Goal: Transaction & Acquisition: Purchase product/service

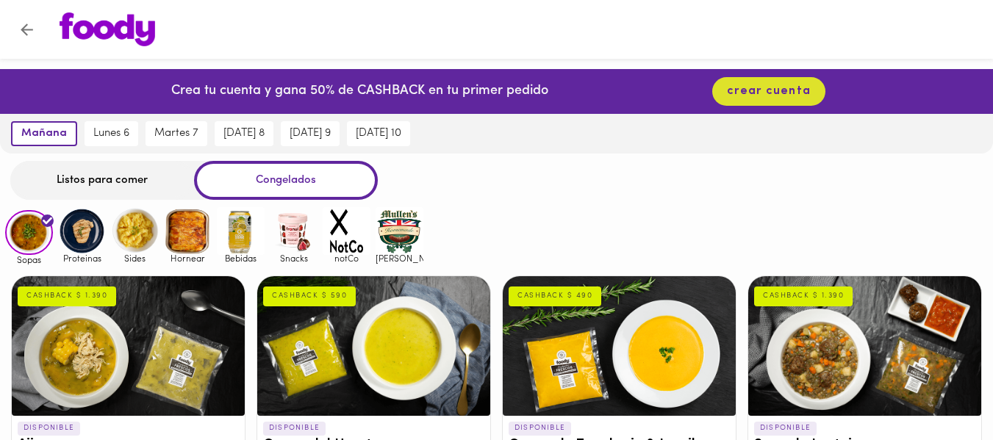
click at [75, 218] on img at bounding box center [82, 231] width 48 height 48
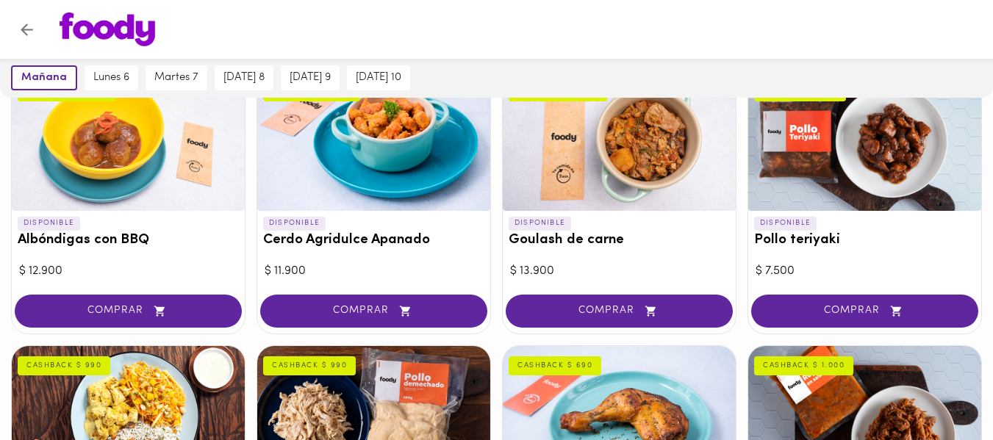
scroll to position [230, 0]
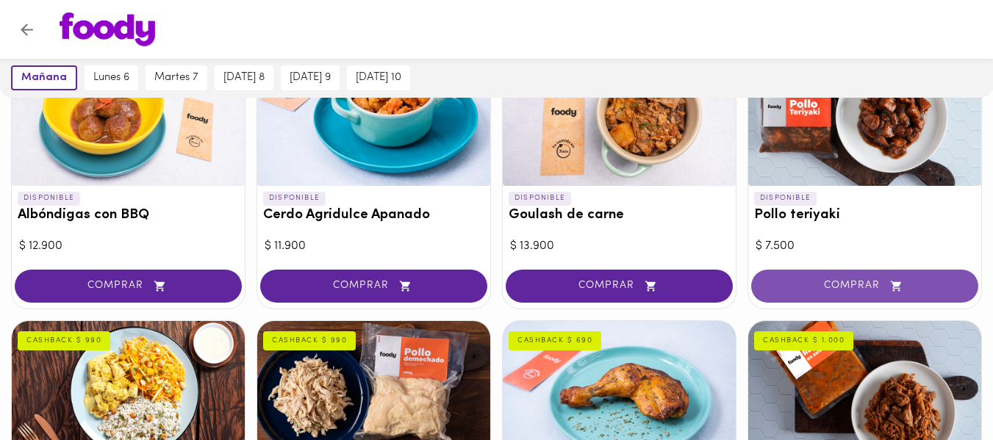
click at [812, 287] on span "COMPRAR" at bounding box center [865, 286] width 190 height 12
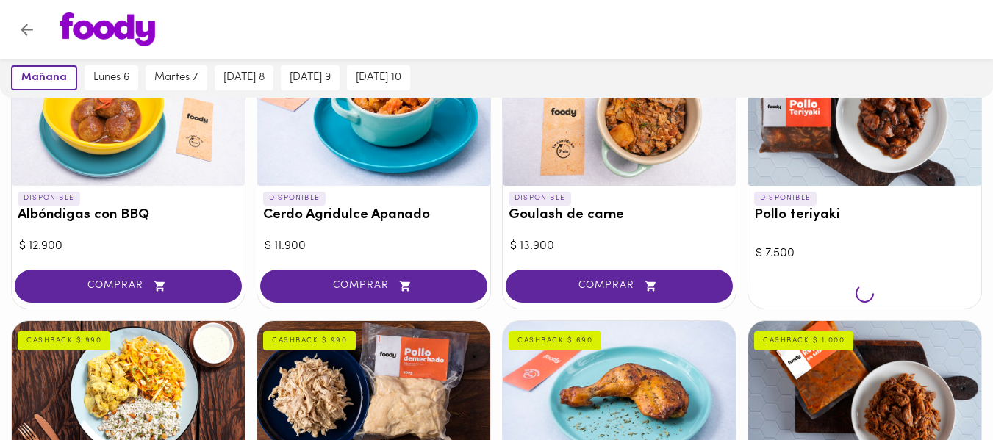
scroll to position [231, 0]
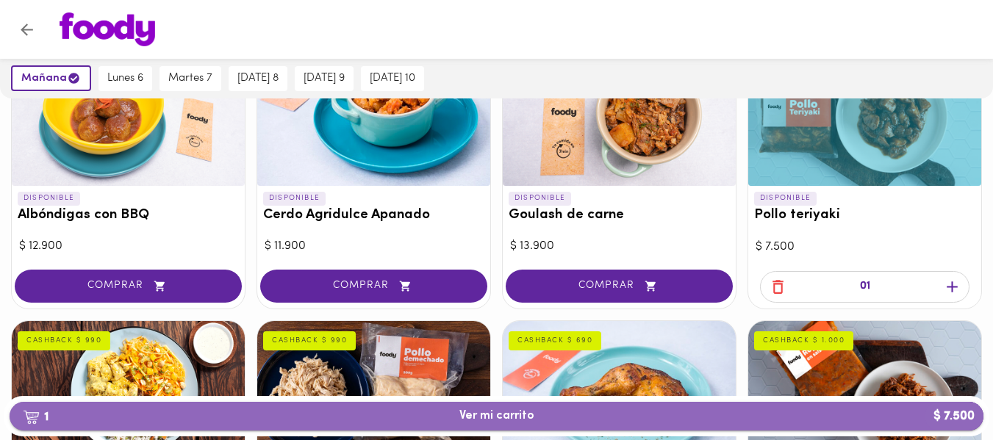
click at [837, 423] on button "1 Ver mi carrito $ 7.500" at bounding box center [497, 416] width 974 height 29
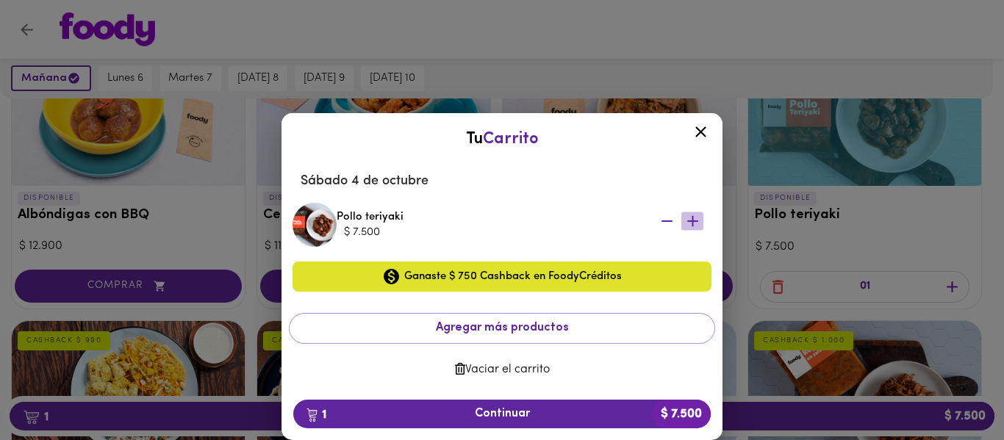
click at [684, 223] on icon "button" at bounding box center [693, 221] width 18 height 18
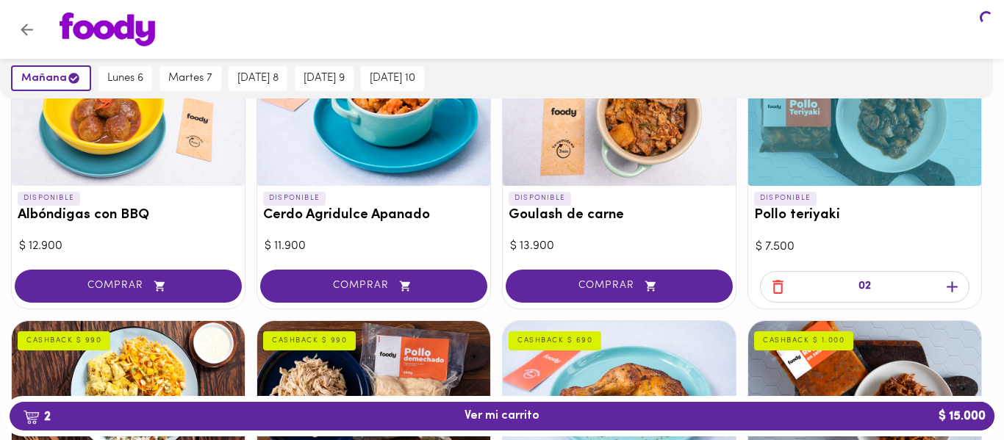
click at [677, 223] on body "Crea tu cuenta y gana 50% de CASHBACK en tu primer pedido crear cuenta [DATE] […" at bounding box center [502, 398] width 1004 height 1120
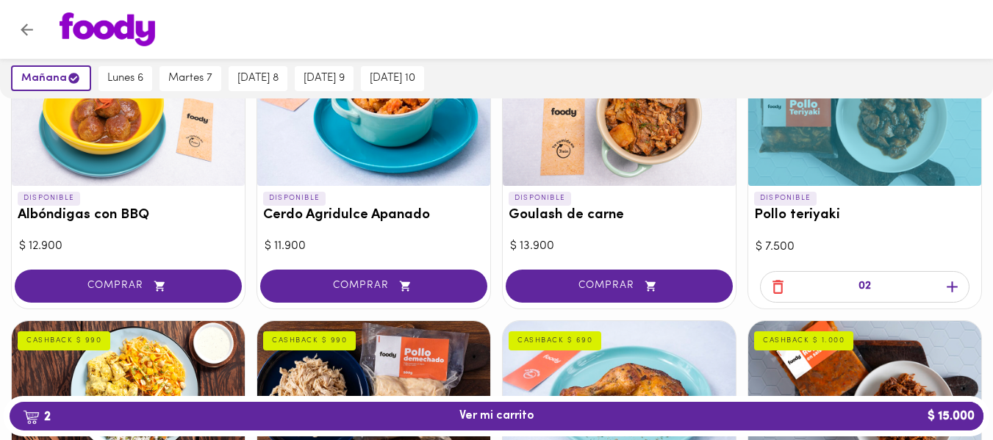
click at [943, 292] on icon "button" at bounding box center [952, 287] width 18 height 18
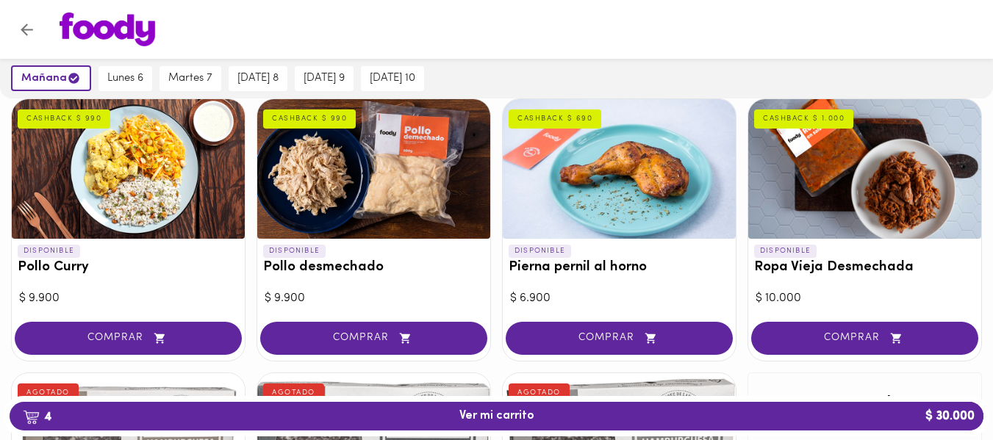
scroll to position [455, 0]
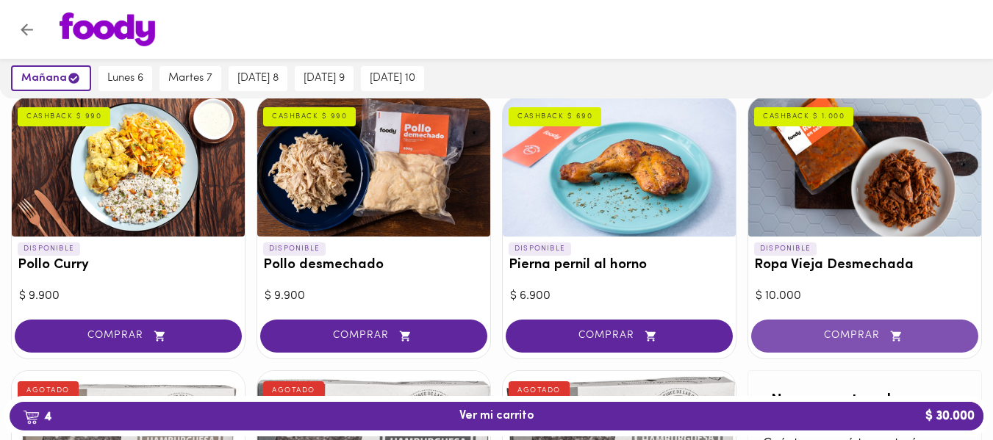
click at [863, 344] on button "COMPRAR" at bounding box center [864, 336] width 227 height 33
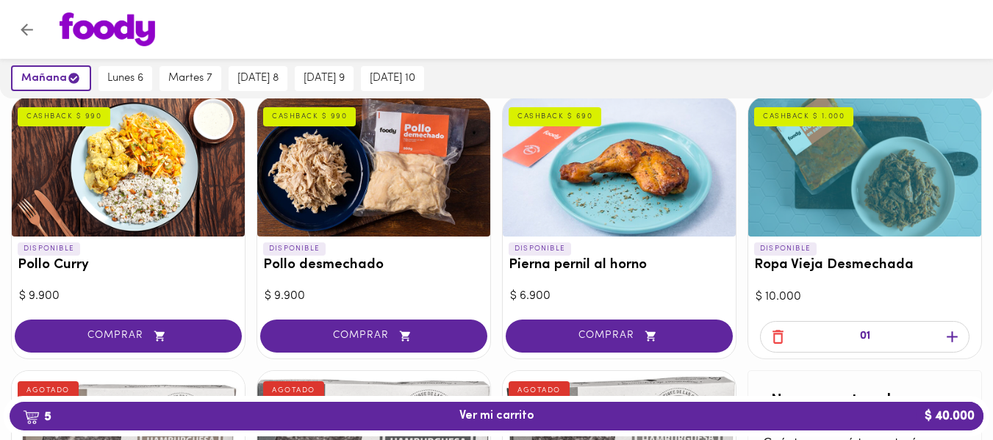
click at [957, 341] on icon "button" at bounding box center [952, 337] width 18 height 18
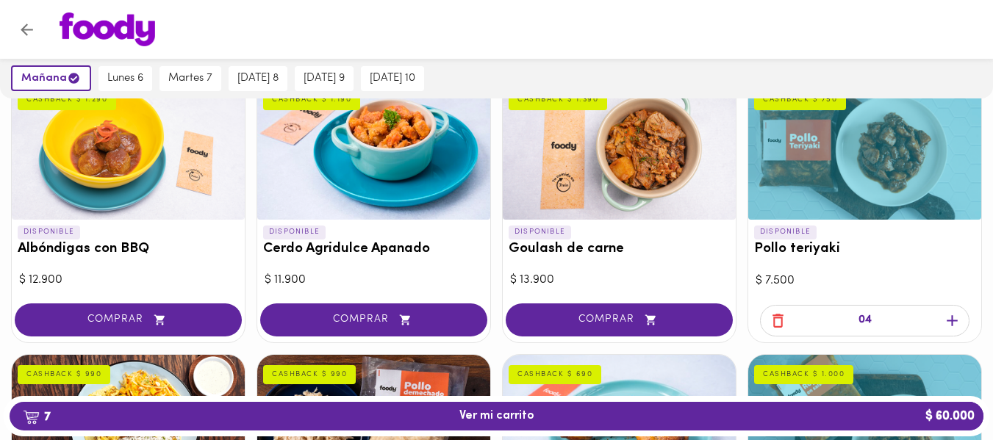
scroll to position [180, 0]
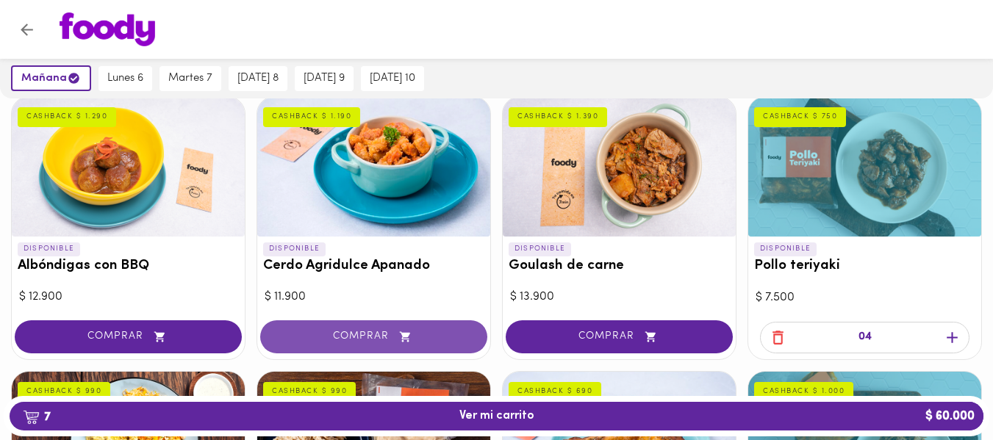
click at [387, 329] on button "COMPRAR" at bounding box center [373, 336] width 227 height 33
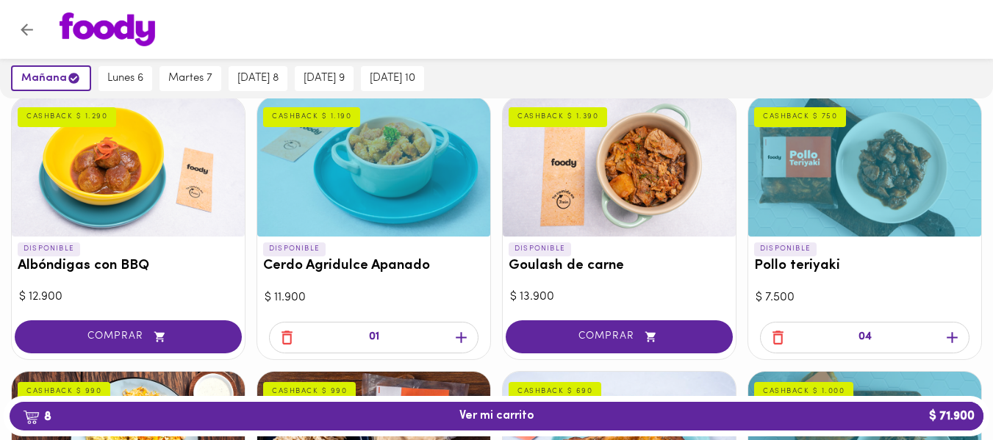
click at [462, 338] on icon "button" at bounding box center [461, 337] width 11 height 11
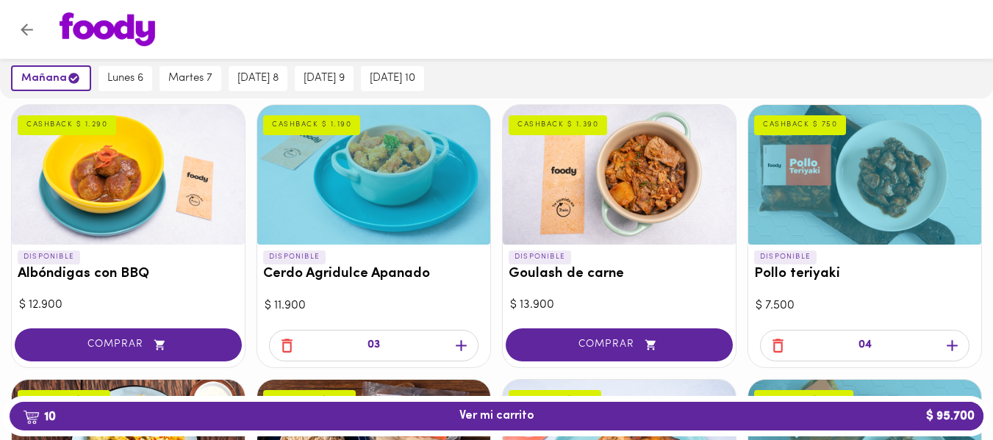
scroll to position [151, 0]
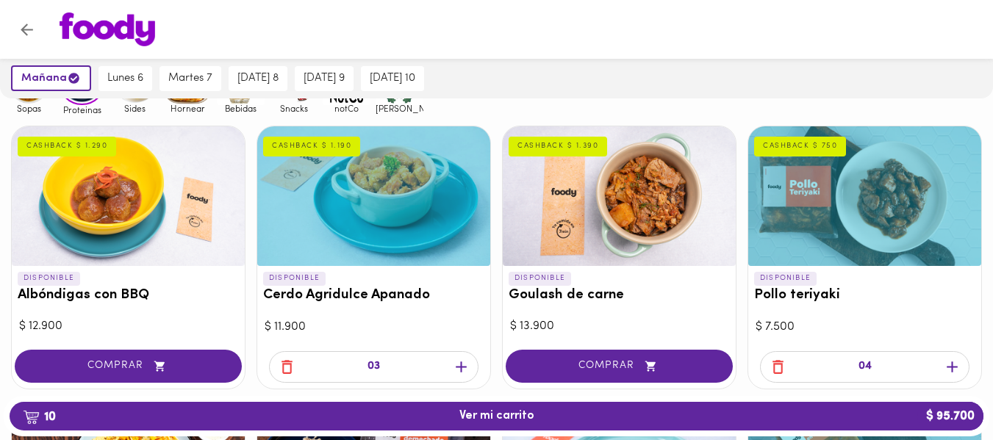
click at [288, 371] on icon "button" at bounding box center [287, 367] width 18 height 18
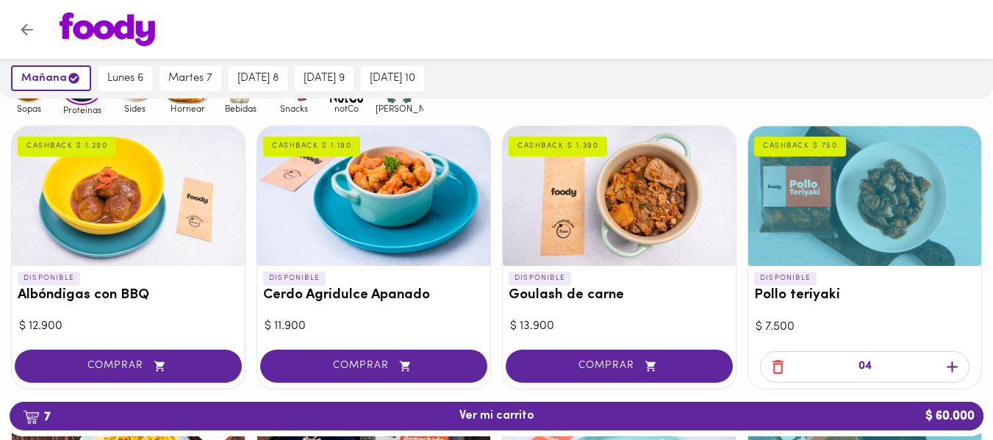
click at [132, 107] on span "Sides" at bounding box center [135, 109] width 48 height 10
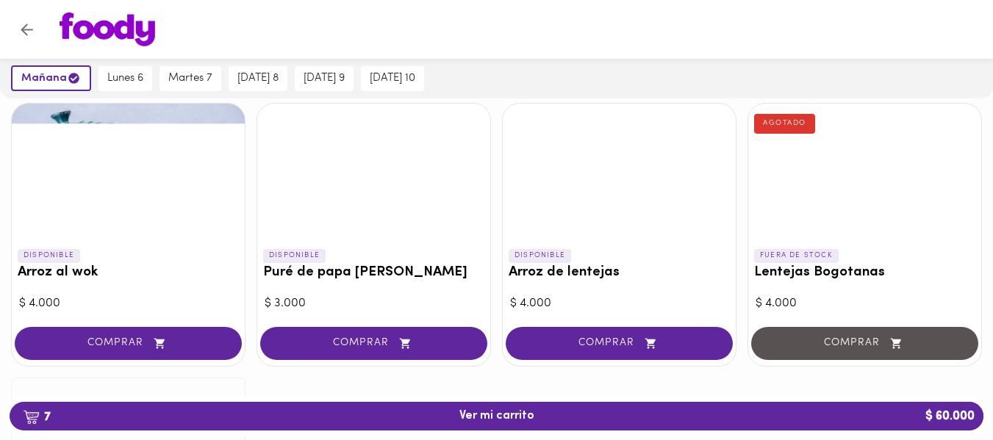
scroll to position [161, 0]
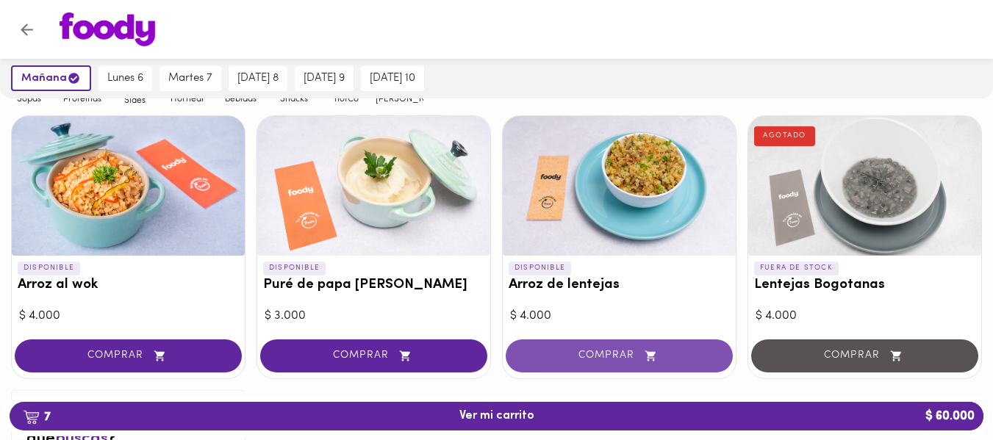
click at [647, 354] on icon "button" at bounding box center [651, 356] width 18 height 12
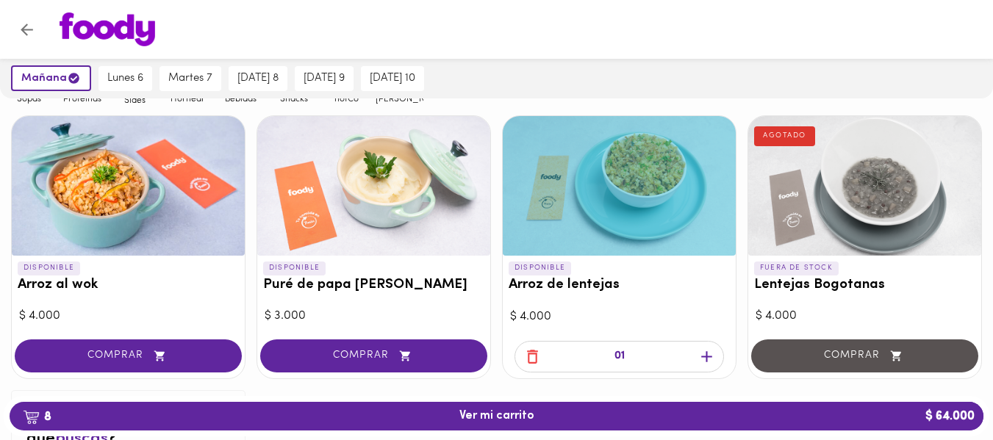
click at [542, 362] on span "button" at bounding box center [532, 357] width 22 height 18
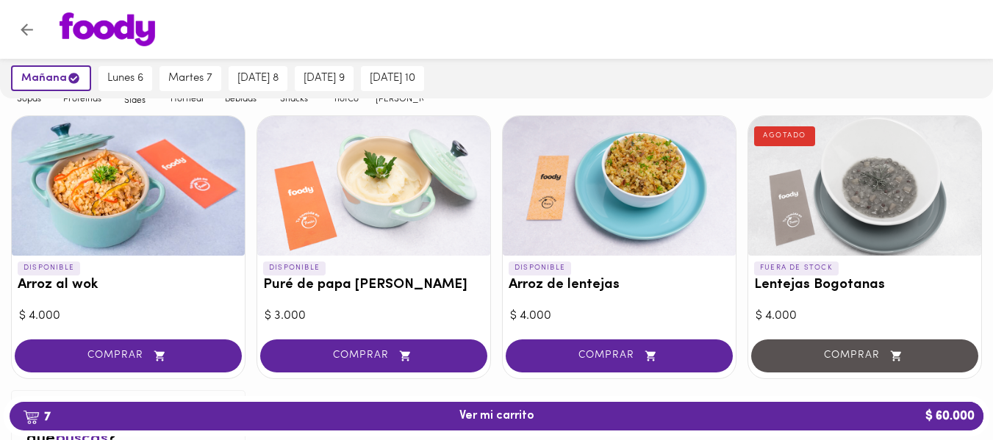
click at [190, 102] on span "Hornear" at bounding box center [188, 98] width 48 height 10
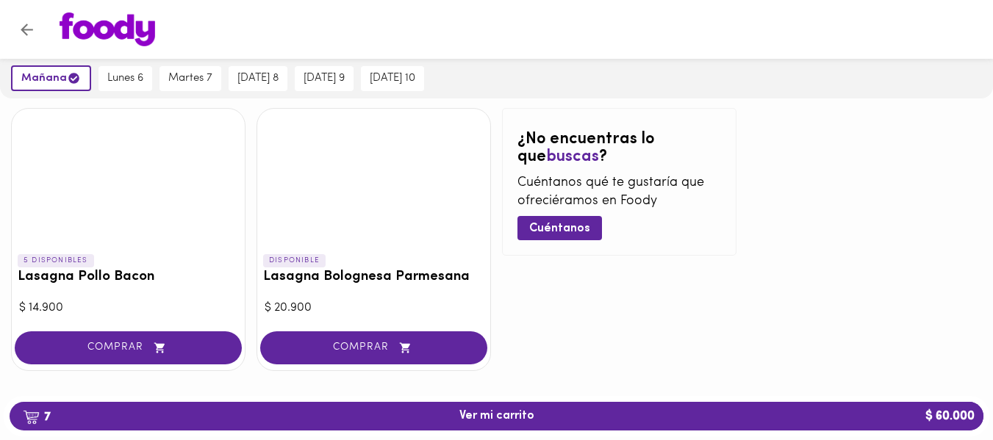
scroll to position [201, 0]
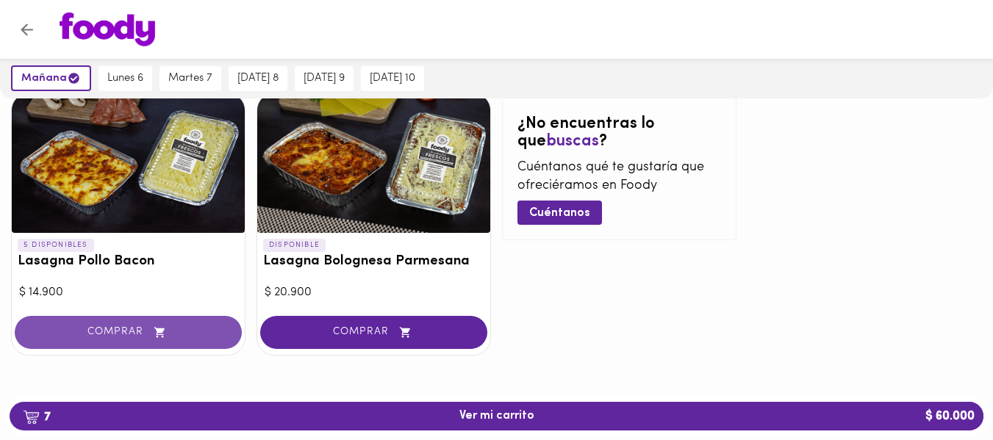
click at [163, 334] on icon "button" at bounding box center [160, 332] width 18 height 12
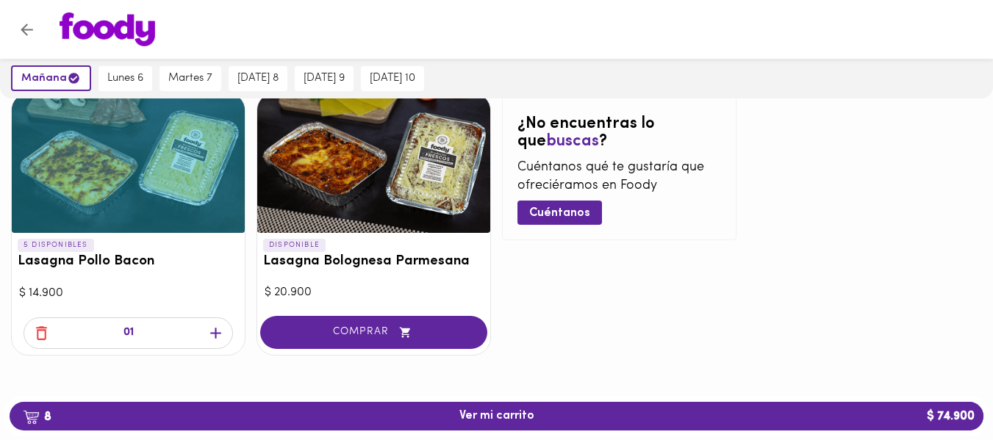
click at [216, 336] on icon "button" at bounding box center [215, 333] width 11 height 11
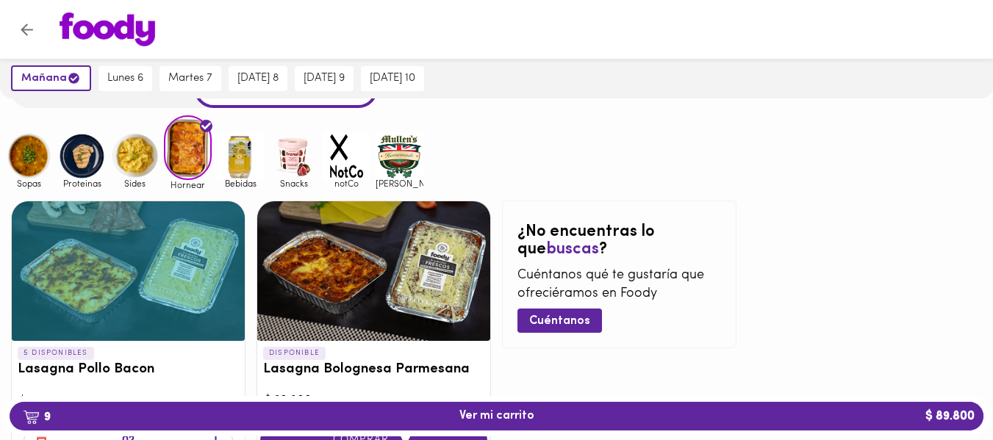
scroll to position [62, 0]
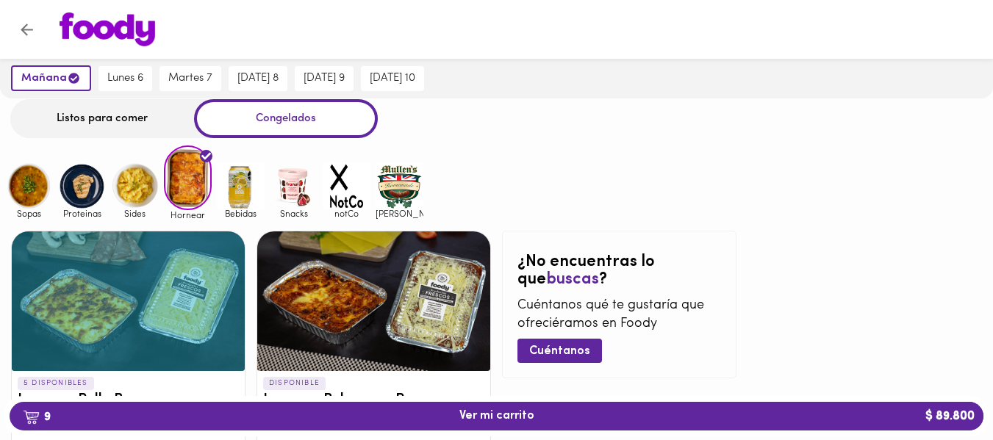
click at [228, 195] on img at bounding box center [241, 186] width 48 height 48
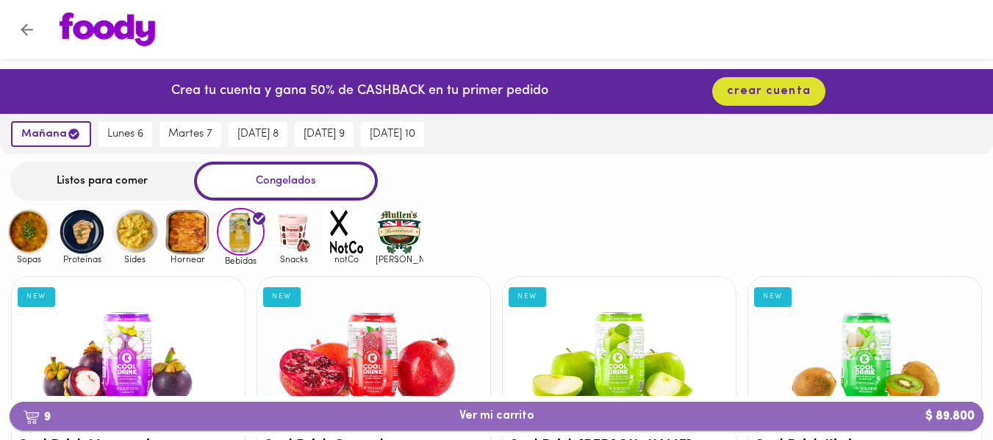
click at [780, 420] on span "9 Ver mi carrito $ 89.800" at bounding box center [496, 416] width 950 height 14
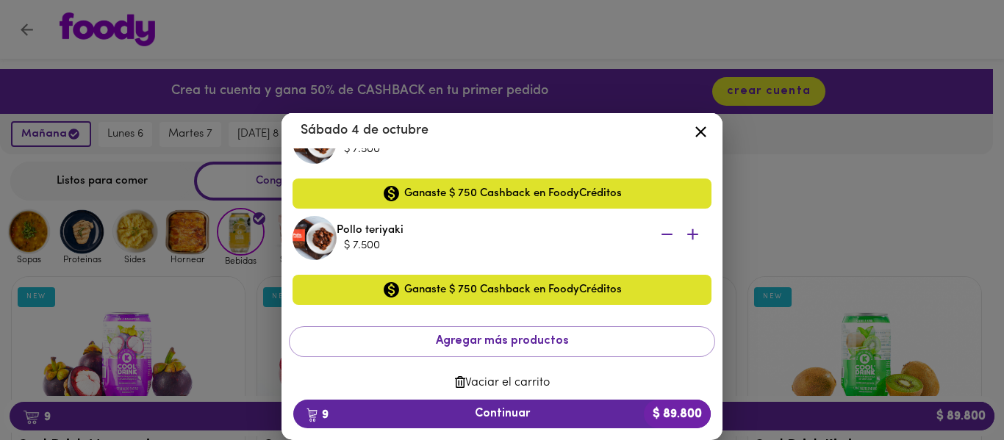
scroll to position [681, 0]
